Goal: Task Accomplishment & Management: Manage account settings

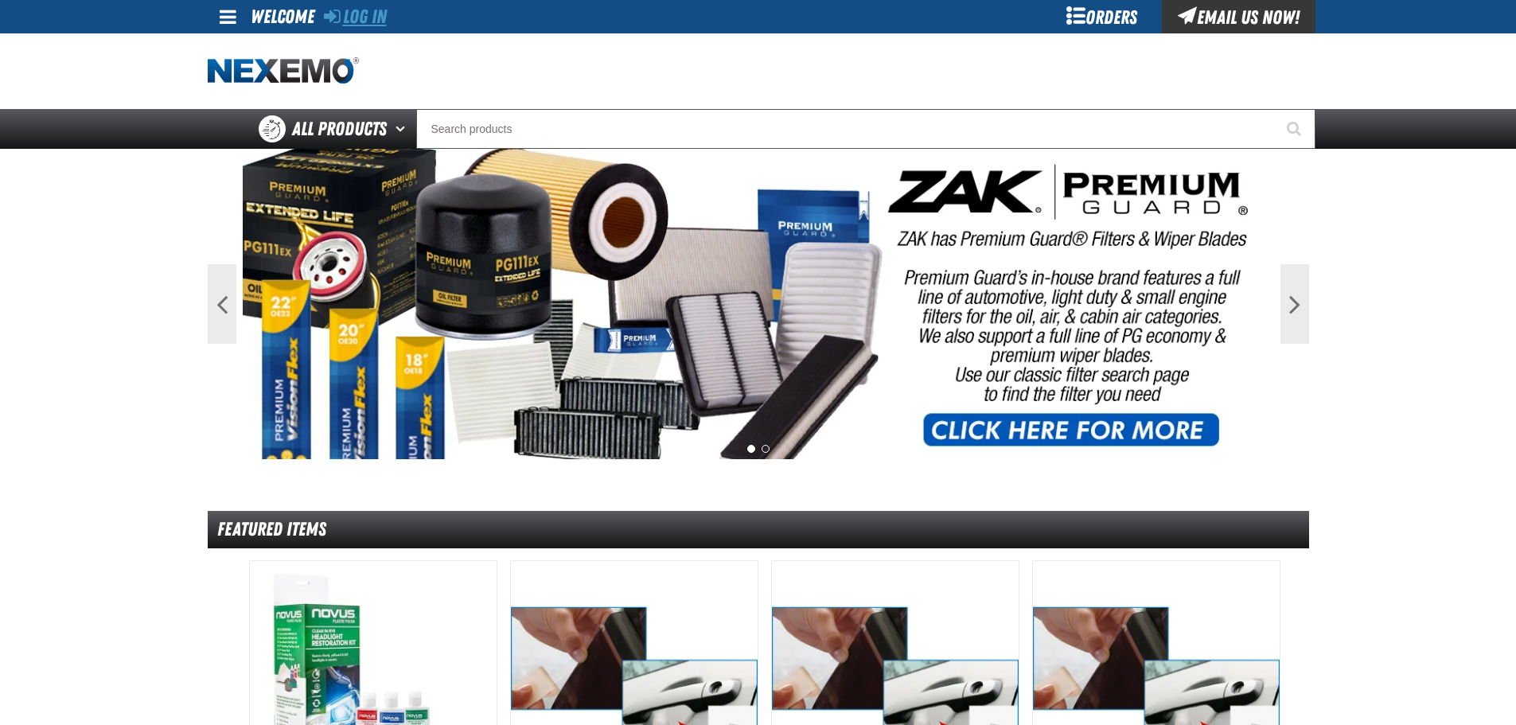
click at [363, 25] on link "Log In" at bounding box center [355, 17] width 63 height 22
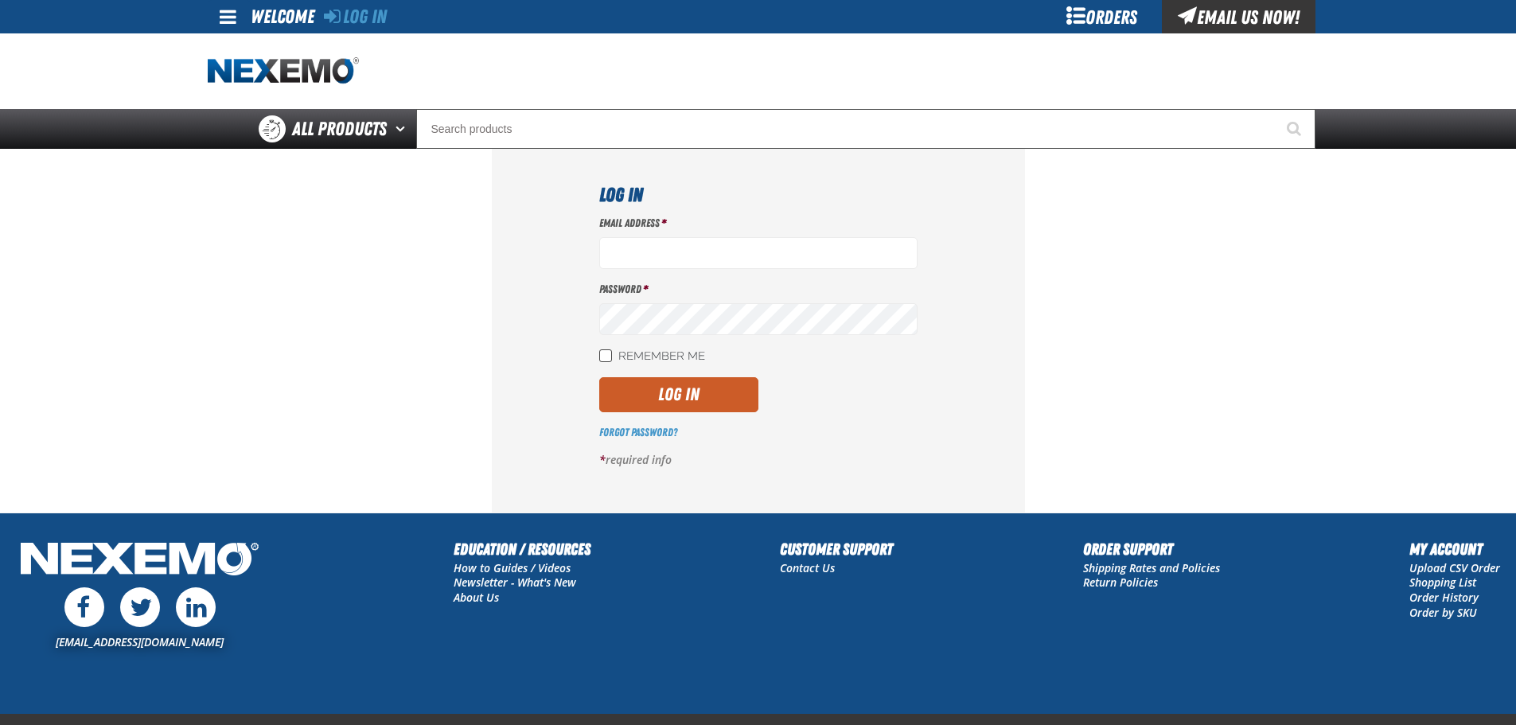
type input "benderle@vtaig.com"
click at [608, 352] on input "Remember Me" at bounding box center [605, 355] width 13 height 13
checkbox input "true"
click at [662, 388] on button "Log In" at bounding box center [678, 394] width 159 height 35
